Goal: Task Accomplishment & Management: Manage account settings

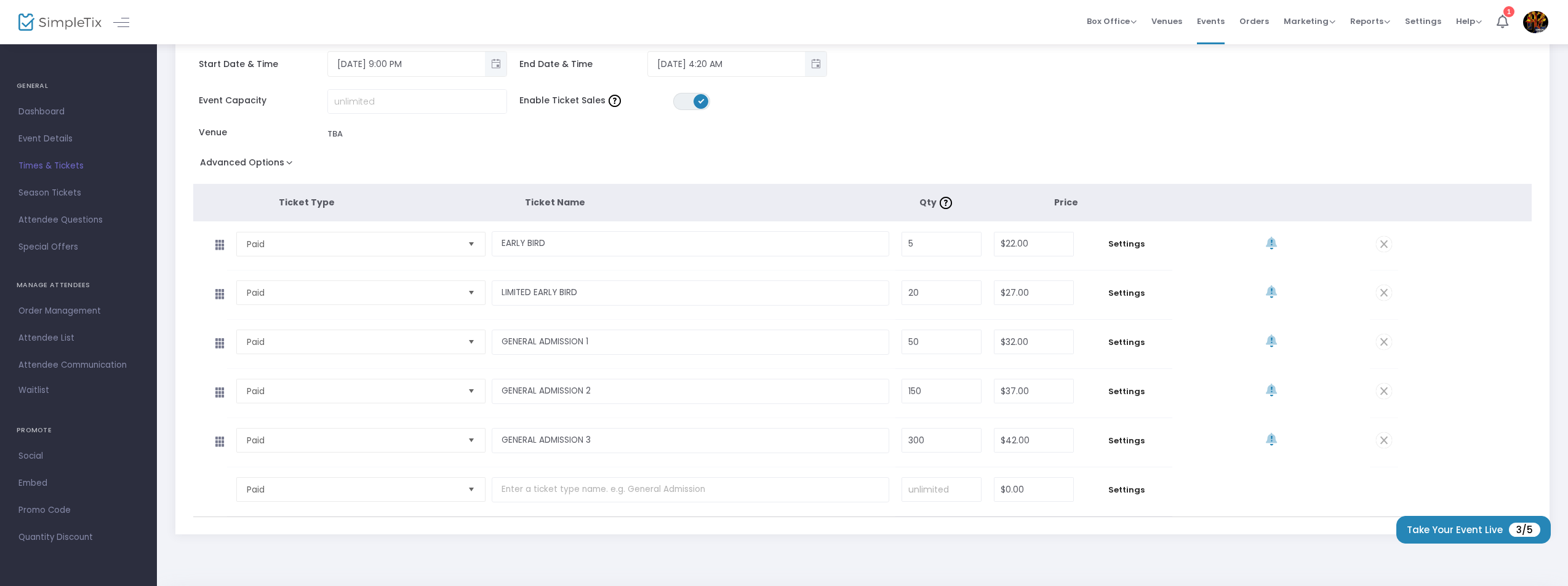
scroll to position [166, 0]
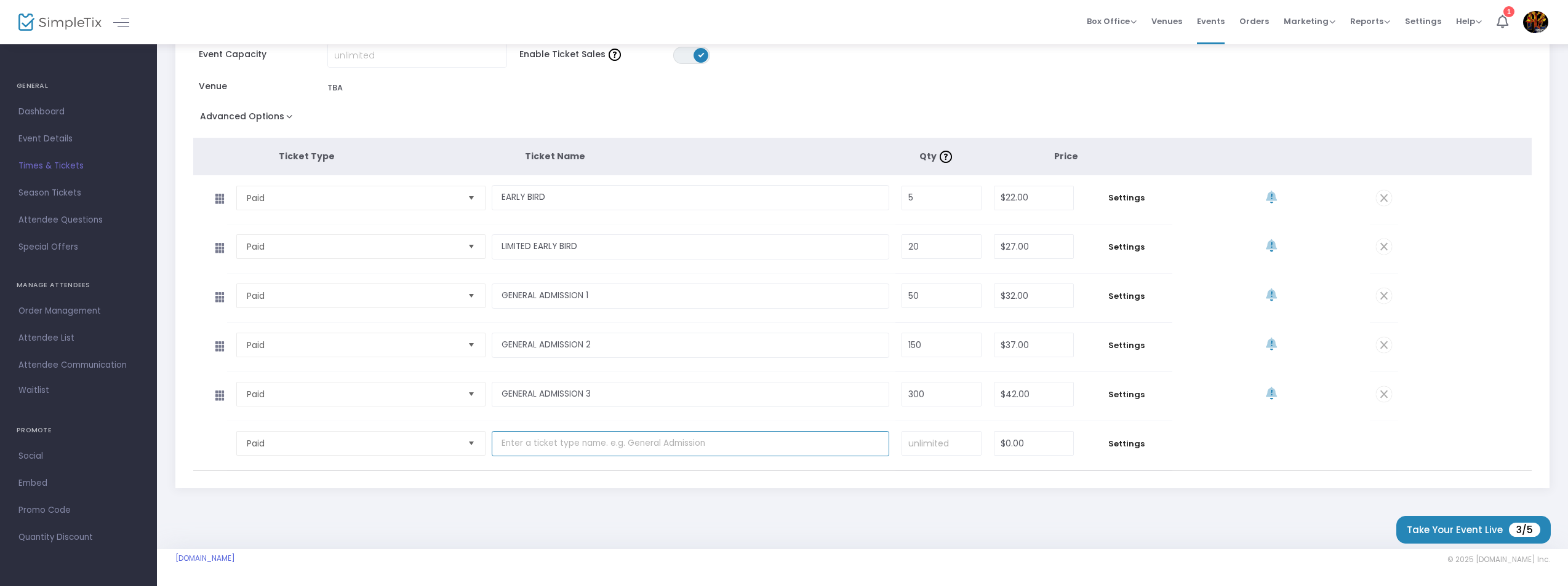
click at [533, 440] on input "text" at bounding box center [691, 443] width 398 height 25
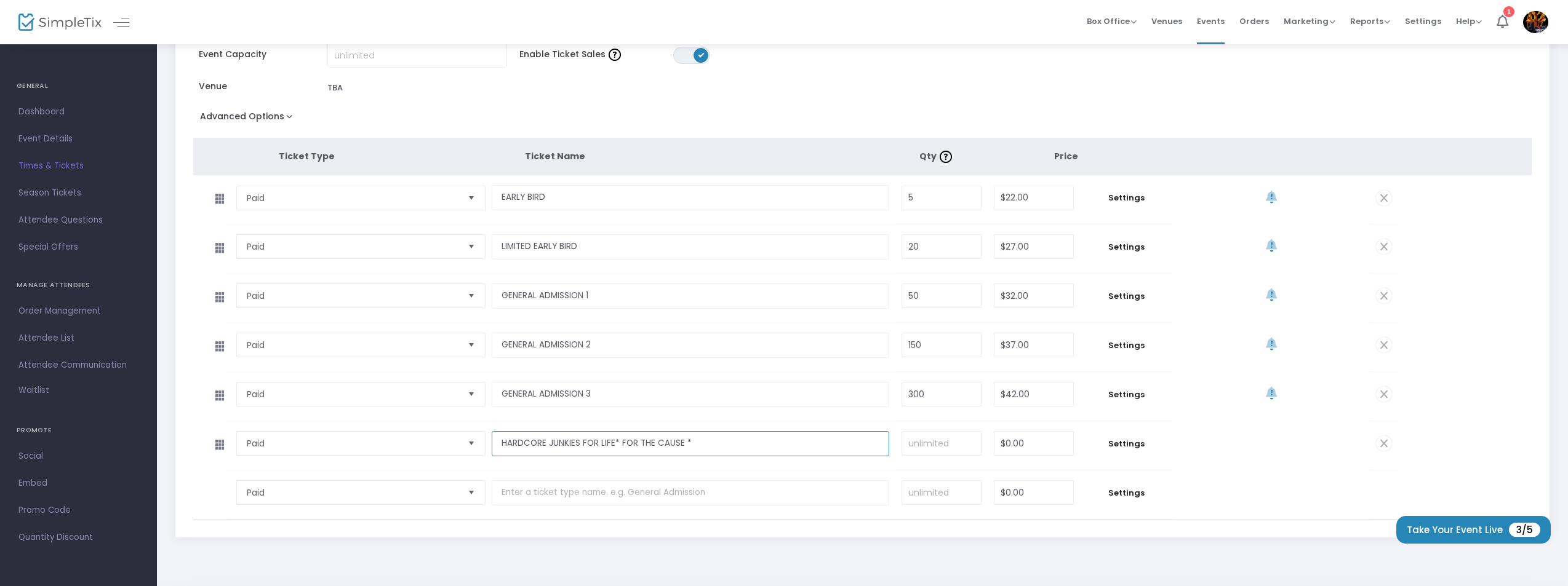
type input "HARDCORE JUNKIES FOR LIFE* FOR THE CAUSE *"
type input "500"
type input "$50.00"
click at [1088, 548] on div "AZHC XXX- The [US_STATE] Hardcore Junkies 30th Anniversary Add Event Time Dupli…" at bounding box center [863, 252] width 1386 height 609
click at [1125, 203] on span "Settings" at bounding box center [1126, 197] width 80 height 12
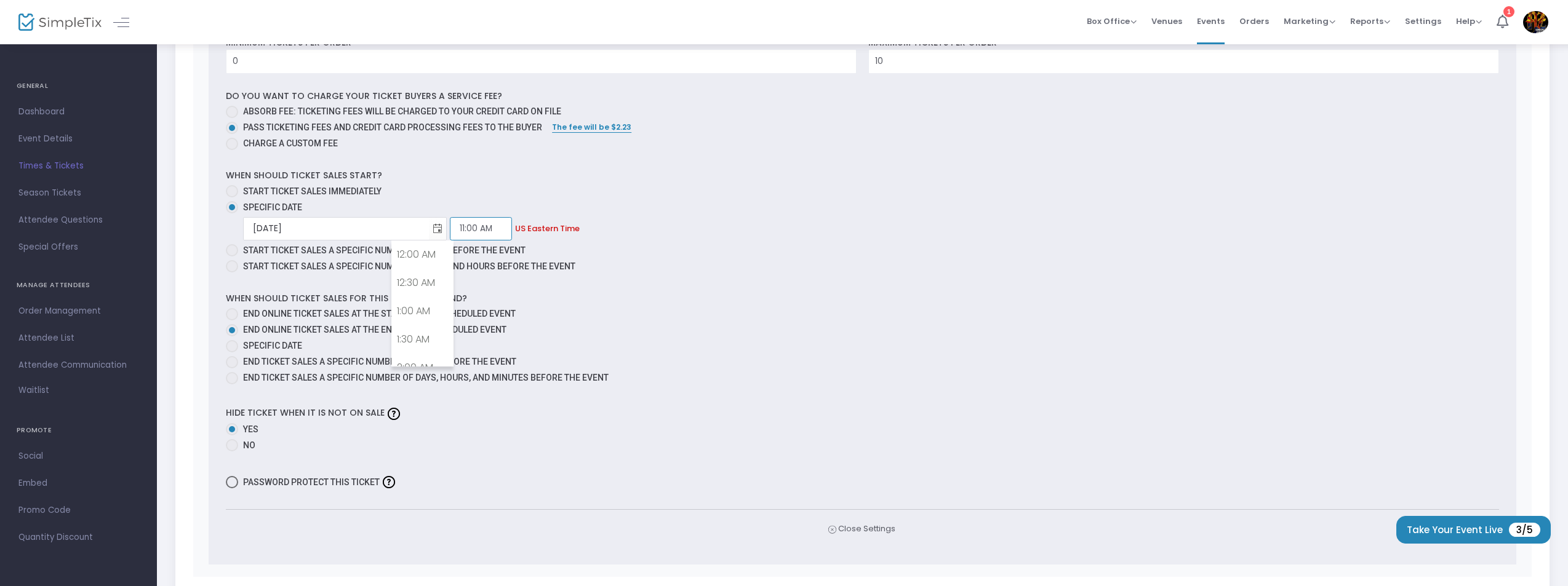
scroll to position [574, 0]
click at [450, 228] on input "11:00 AM" at bounding box center [481, 228] width 62 height 23
drag, startPoint x: 443, startPoint y: 226, endPoint x: 355, endPoint y: 229, distance: 88.1
click at [357, 230] on div "[DATE] Required. 11:00 AM Required. US Eastern Time" at bounding box center [871, 228] width 1256 height 23
click at [450, 225] on input "11:00 AM" at bounding box center [481, 228] width 62 height 23
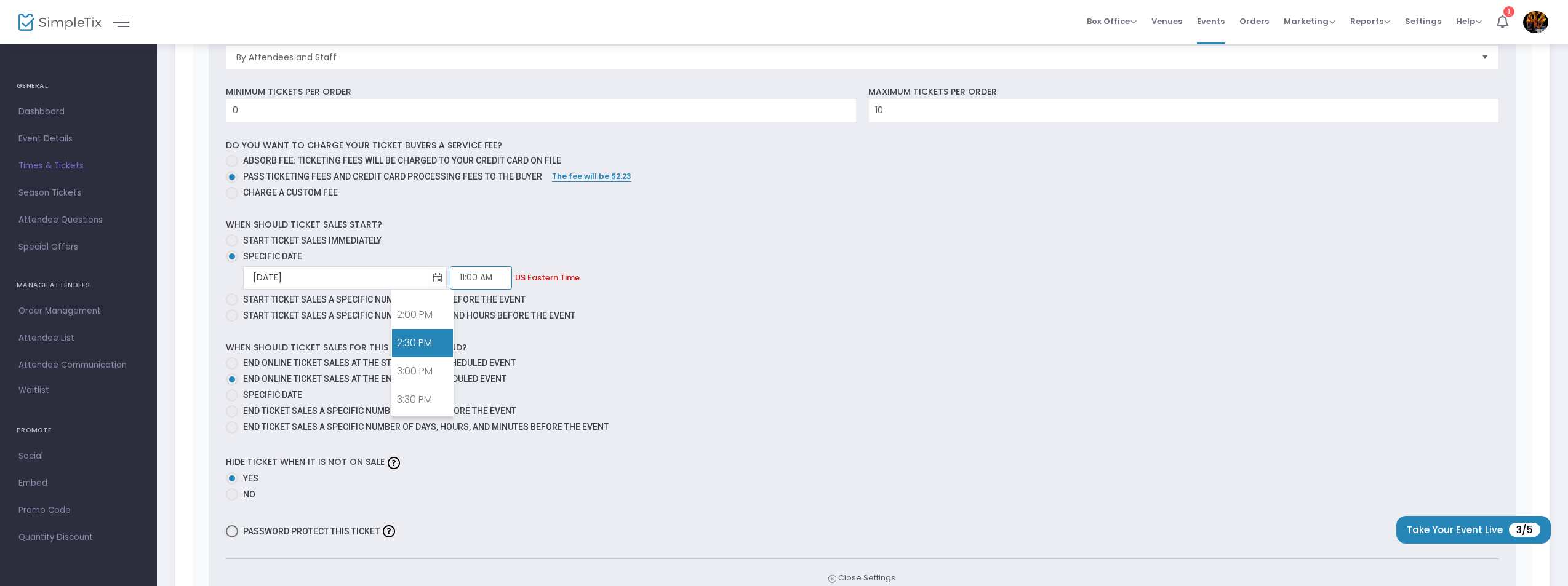
scroll to position [1006, 0]
click at [422, 371] on link "7:00 PM" at bounding box center [422, 372] width 61 height 28
type input "7:00 PM"
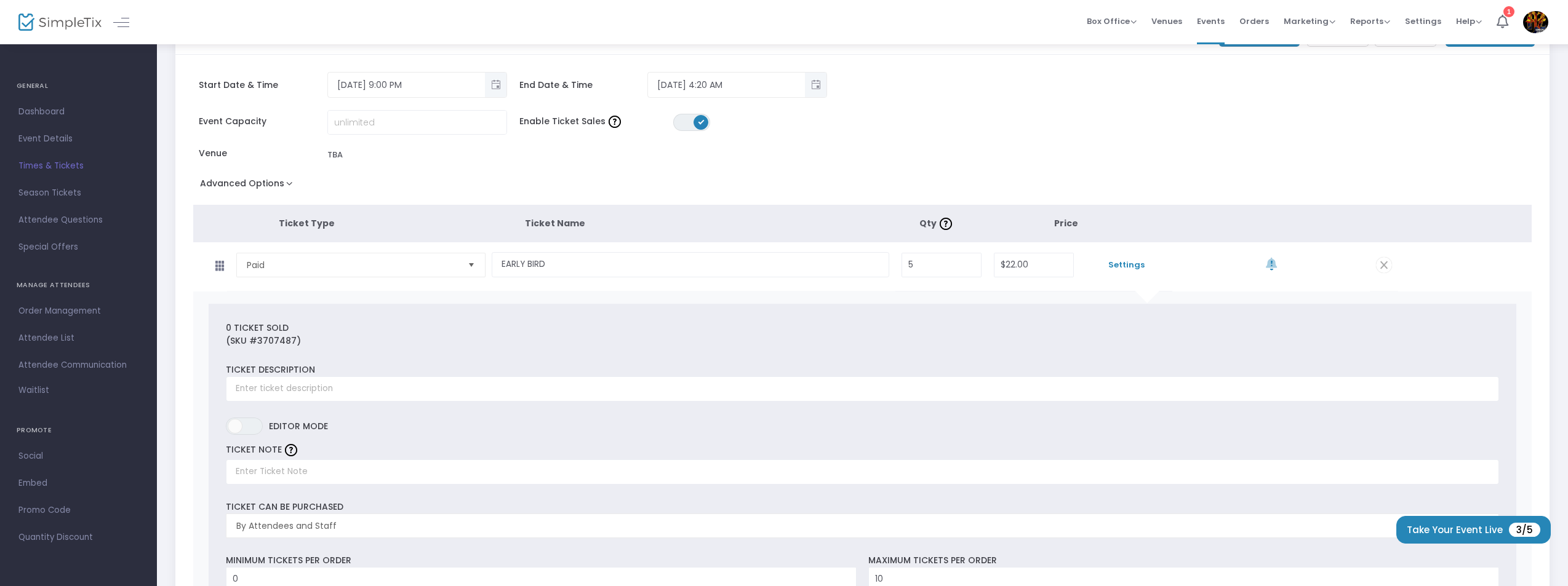
scroll to position [0, 0]
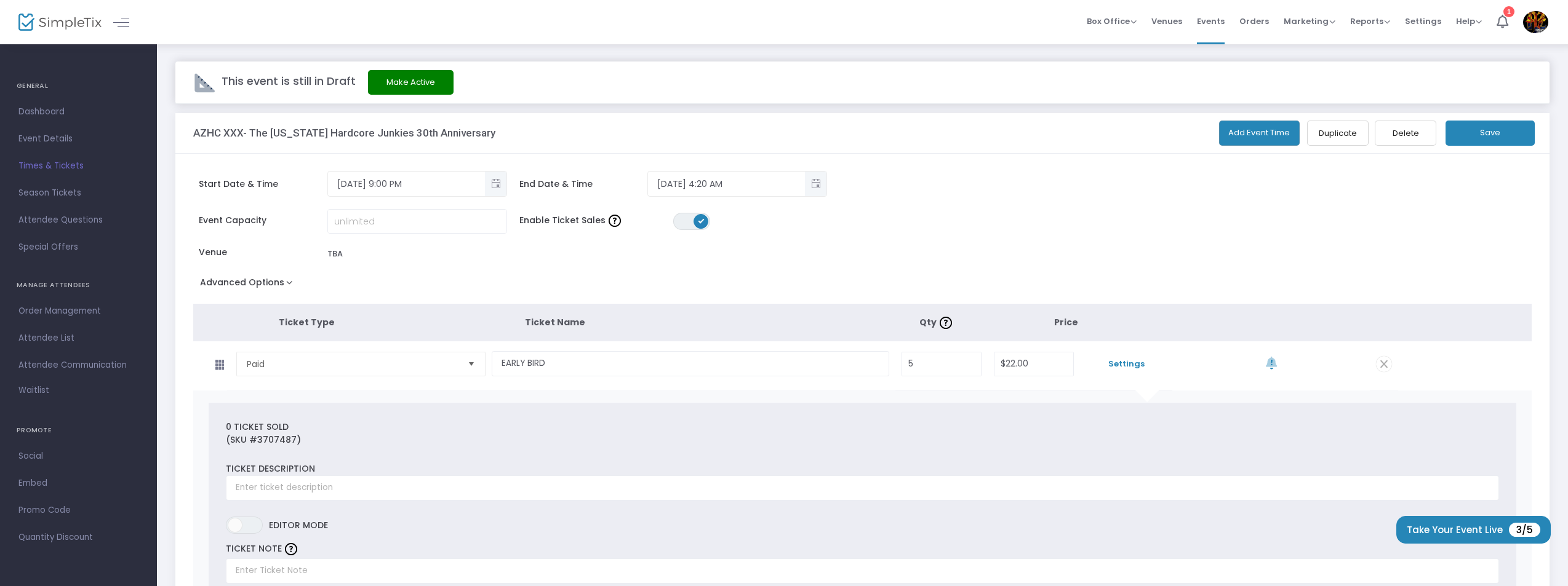
click at [1491, 125] on button "Save" at bounding box center [1490, 133] width 89 height 25
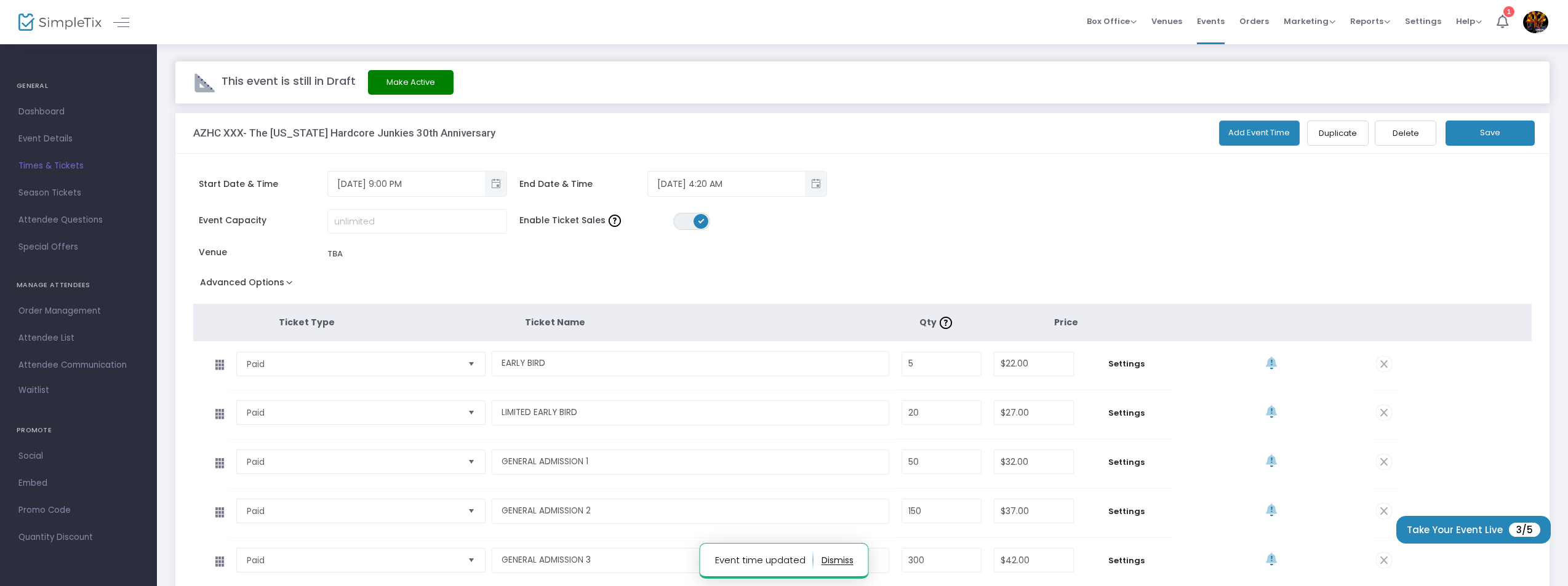
scroll to position [215, 0]
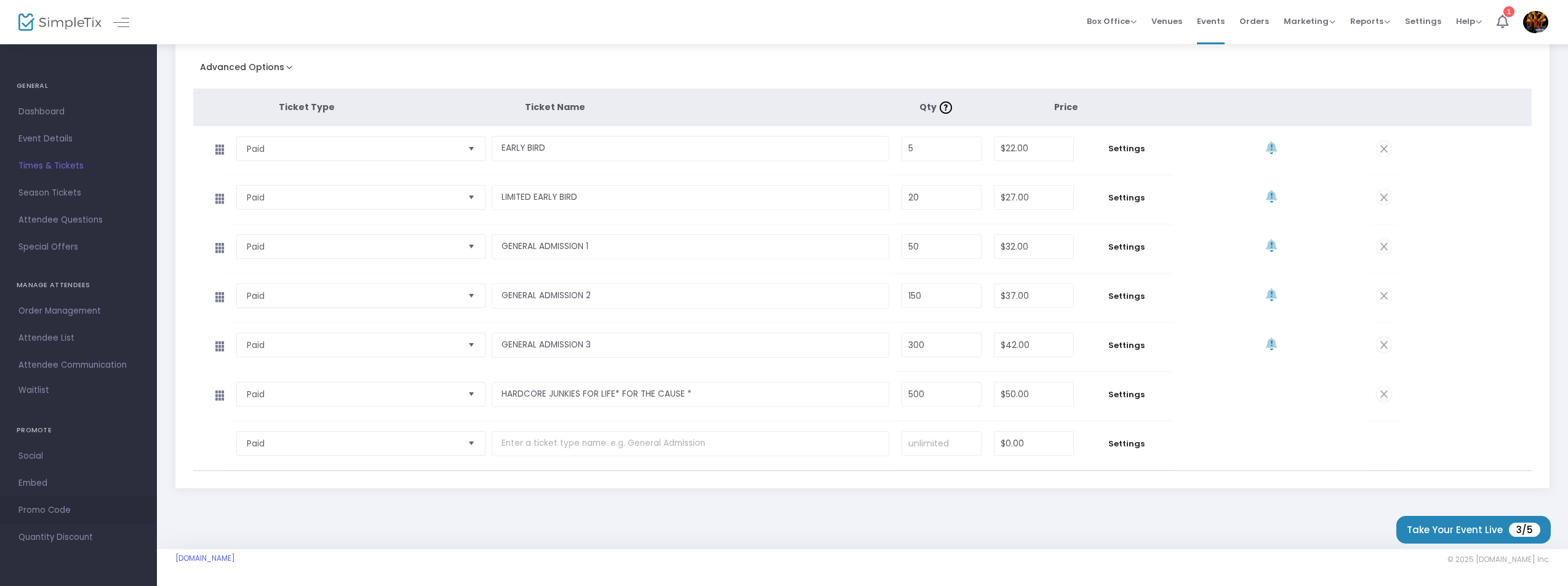
click at [55, 513] on span "Promo Code" at bounding box center [79, 510] width 120 height 16
